Goal: Contribute content: Contribute content

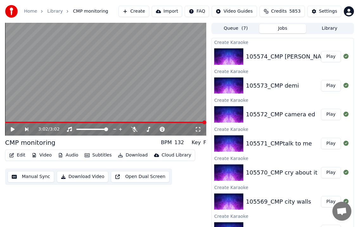
click at [289, 55] on div "105574_CMP [PERSON_NAME]" at bounding box center [289, 56] width 86 height 9
drag, startPoint x: 289, startPoint y: 55, endPoint x: 269, endPoint y: 52, distance: 20.8
click at [269, 52] on div "105574_CMP [PERSON_NAME]" at bounding box center [289, 56] width 86 height 9
click at [325, 52] on button "Play" at bounding box center [331, 56] width 20 height 11
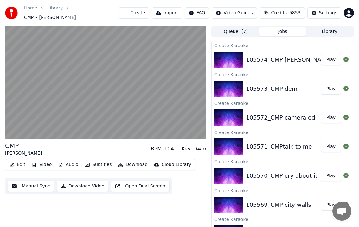
drag, startPoint x: 269, startPoint y: 52, endPoint x: 34, endPoint y: 96, distance: 239.1
click at [34, 96] on video at bounding box center [105, 82] width 201 height 113
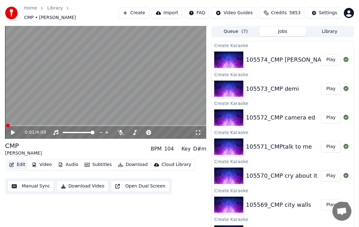
drag, startPoint x: 34, startPoint y: 96, endPoint x: 14, endPoint y: 161, distance: 68.3
click at [14, 161] on button "Edit" at bounding box center [17, 164] width 21 height 9
click at [16, 161] on button "Edit" at bounding box center [17, 164] width 21 height 9
click at [16, 163] on button "Edit" at bounding box center [17, 164] width 21 height 9
drag, startPoint x: 16, startPoint y: 163, endPoint x: 165, endPoint y: 176, distance: 150.2
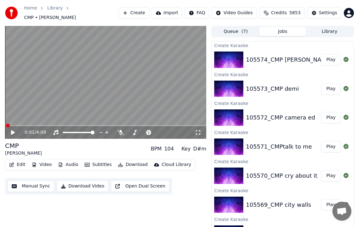
click at [165, 178] on div "Manual Sync Download Video Open Dual Screen" at bounding box center [88, 186] width 167 height 16
drag, startPoint x: 165, startPoint y: 176, endPoint x: 9, endPoint y: 130, distance: 162.2
click at [9, 130] on div "0:01 / 4:09" at bounding box center [106, 132] width 196 height 6
click at [12, 130] on icon at bounding box center [13, 132] width 4 height 4
click at [12, 131] on icon at bounding box center [12, 133] width 3 height 4
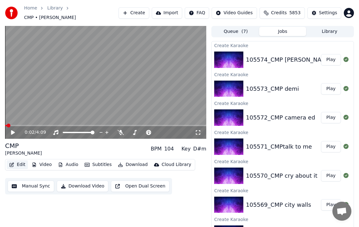
click at [22, 165] on button "Edit" at bounding box center [17, 164] width 21 height 9
drag, startPoint x: 12, startPoint y: 130, endPoint x: 22, endPoint y: 165, distance: 36.4
click at [22, 165] on button "Edit" at bounding box center [17, 164] width 21 height 9
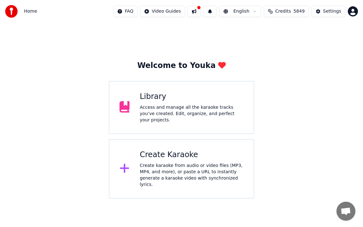
click at [167, 123] on div "Library Access and manage all the karaoke tracks you’ve created. Edit, organize…" at bounding box center [181, 107] width 145 height 53
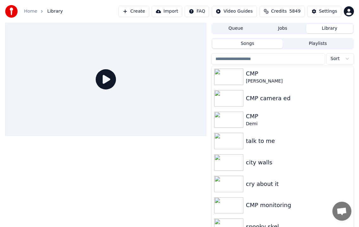
drag, startPoint x: 163, startPoint y: 165, endPoint x: 258, endPoint y: 84, distance: 125.5
click at [258, 84] on div "[PERSON_NAME]" at bounding box center [298, 81] width 105 height 6
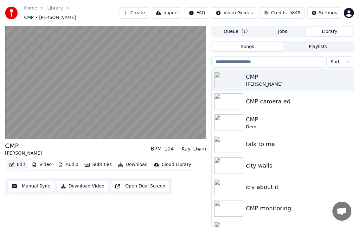
click at [22, 163] on button "Edit" at bounding box center [17, 164] width 21 height 9
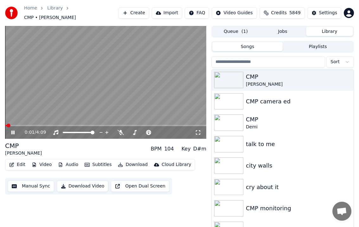
click at [19, 122] on div "0:01 / 4:09" at bounding box center [105, 82] width 201 height 113
click at [19, 164] on button "Edit" at bounding box center [17, 164] width 21 height 9
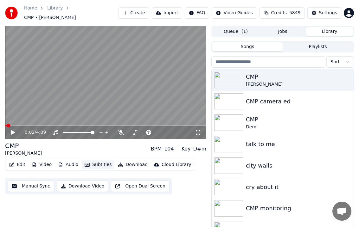
click at [99, 161] on button "Subtitles" at bounding box center [98, 164] width 32 height 9
click at [58, 163] on icon "button" at bounding box center [60, 165] width 5 height 4
click at [38, 162] on button "Video" at bounding box center [41, 164] width 25 height 9
click at [23, 162] on button "Edit" at bounding box center [17, 164] width 21 height 9
click at [146, 10] on button "Create" at bounding box center [133, 12] width 31 height 11
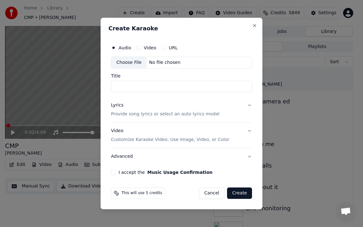
drag, startPoint x: 146, startPoint y: 10, endPoint x: 134, endPoint y: 65, distance: 55.7
click at [134, 65] on div "Choose File" at bounding box center [128, 62] width 35 height 11
type input "**********"
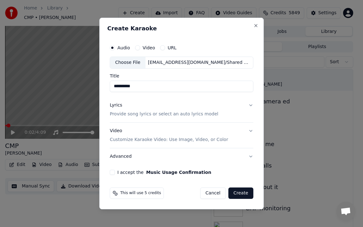
drag, startPoint x: 167, startPoint y: 95, endPoint x: 238, endPoint y: 105, distance: 72.3
click at [238, 105] on button "Lyrics Provide song lyrics or select an auto lyrics model" at bounding box center [182, 109] width 144 height 25
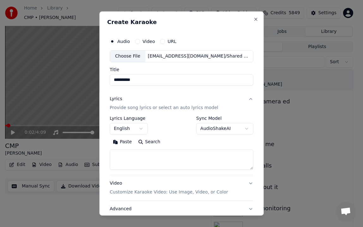
drag, startPoint x: 238, startPoint y: 105, endPoint x: 139, endPoint y: 153, distance: 109.8
click at [139, 153] on textarea at bounding box center [182, 160] width 144 height 20
drag, startPoint x: 98, startPoint y: 151, endPoint x: 121, endPoint y: 142, distance: 24.1
click at [121, 142] on button "Paste" at bounding box center [122, 142] width 25 height 10
type textarea "**********"
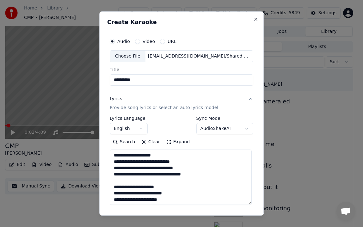
drag, startPoint x: 121, startPoint y: 142, endPoint x: 249, endPoint y: 203, distance: 142.2
click at [249, 203] on textarea at bounding box center [181, 177] width 142 height 55
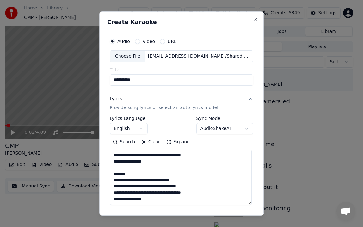
scroll to position [543, 0]
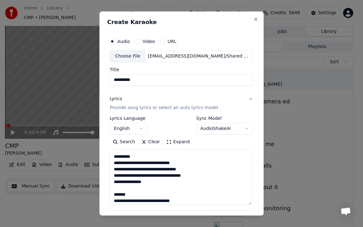
click at [145, 160] on textarea at bounding box center [181, 177] width 142 height 55
drag, startPoint x: 249, startPoint y: 203, endPoint x: 194, endPoint y: 168, distance: 65.0
click at [194, 168] on textarea at bounding box center [181, 177] width 142 height 55
drag, startPoint x: 133, startPoint y: 159, endPoint x: 136, endPoint y: 169, distance: 10.3
click at [136, 169] on textarea at bounding box center [181, 177] width 142 height 55
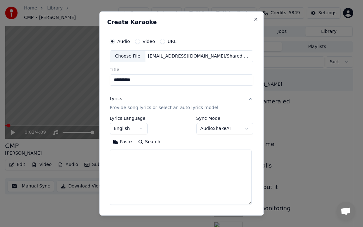
scroll to position [0, 0]
paste textarea "**********"
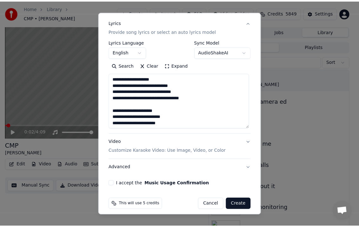
scroll to position [81, 0]
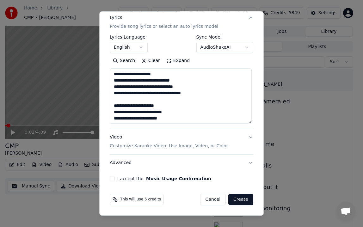
type textarea "**********"
click at [111, 180] on button "I accept the Music Usage Confirmation" at bounding box center [112, 178] width 5 height 5
drag, startPoint x: 136, startPoint y: 169, endPoint x: 237, endPoint y: 201, distance: 105.3
click at [237, 201] on button "Create" at bounding box center [240, 199] width 25 height 11
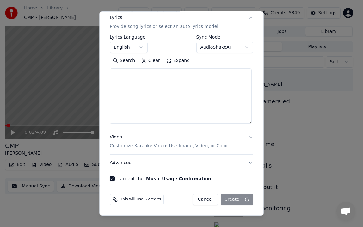
select select
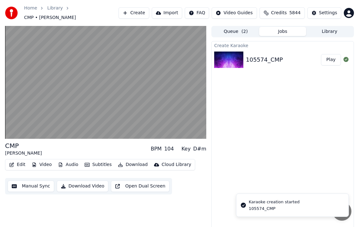
click at [28, 109] on video at bounding box center [105, 82] width 201 height 113
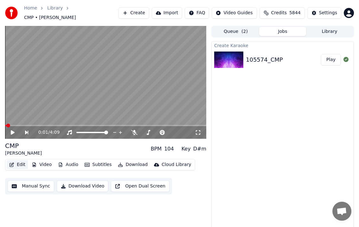
click at [19, 162] on button "Edit" at bounding box center [17, 164] width 21 height 9
drag, startPoint x: 191, startPoint y: 167, endPoint x: 239, endPoint y: 30, distance: 144.8
click at [239, 30] on button "Queue ( 2 )" at bounding box center [235, 31] width 47 height 9
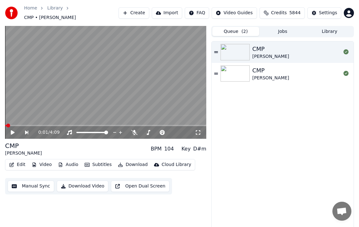
click at [278, 28] on button "Jobs" at bounding box center [282, 31] width 47 height 9
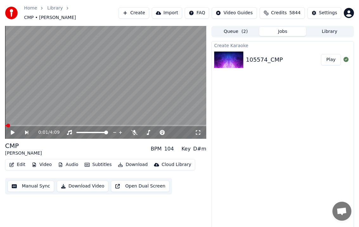
click at [279, 55] on div "105574_CMP" at bounding box center [264, 59] width 37 height 9
drag, startPoint x: 239, startPoint y: 30, endPoint x: 17, endPoint y: 161, distance: 257.8
click at [17, 161] on button "Edit" at bounding box center [17, 164] width 21 height 9
drag, startPoint x: 125, startPoint y: 126, endPoint x: 18, endPoint y: 161, distance: 112.3
click at [18, 161] on button "Edit" at bounding box center [17, 164] width 21 height 9
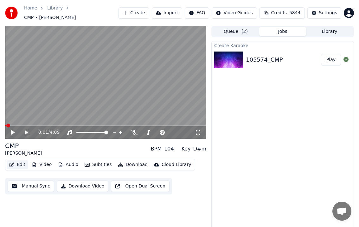
click at [18, 161] on button "Edit" at bounding box center [17, 164] width 21 height 9
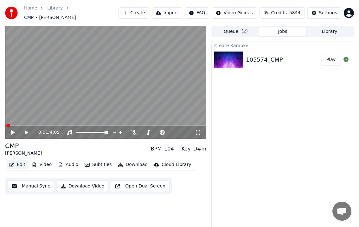
click at [18, 161] on button "Edit" at bounding box center [17, 164] width 21 height 9
click at [100, 163] on button "Subtitles" at bounding box center [98, 164] width 32 height 9
drag, startPoint x: 18, startPoint y: 161, endPoint x: 74, endPoint y: 159, distance: 55.7
click at [74, 160] on button "Audio" at bounding box center [67, 164] width 25 height 9
click at [41, 163] on button "Video" at bounding box center [41, 164] width 25 height 9
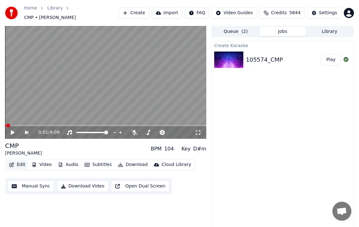
drag, startPoint x: 74, startPoint y: 159, endPoint x: 18, endPoint y: 162, distance: 55.7
click at [18, 162] on button "Edit" at bounding box center [17, 164] width 21 height 9
click at [27, 185] on button "Manual Sync" at bounding box center [31, 186] width 47 height 11
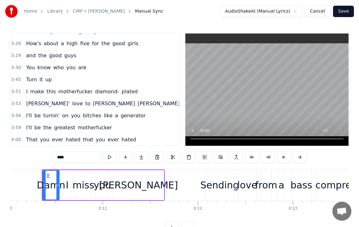
scroll to position [21, 0]
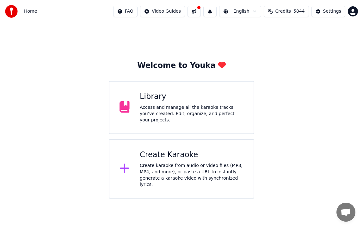
click at [182, 104] on div "Library Access and manage all the karaoke tracks you’ve created. Edit, organize…" at bounding box center [192, 108] width 104 height 32
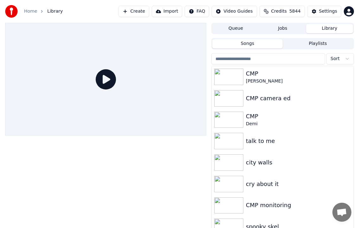
click at [272, 80] on div "[PERSON_NAME]" at bounding box center [298, 81] width 105 height 6
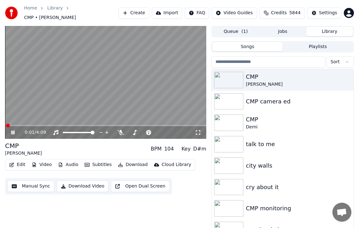
click at [26, 108] on video at bounding box center [105, 82] width 201 height 113
click at [14, 163] on icon "button" at bounding box center [11, 165] width 5 height 4
click at [132, 9] on button "Create" at bounding box center [133, 12] width 31 height 11
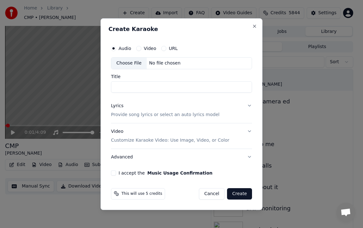
click at [123, 64] on div "Choose File" at bounding box center [128, 63] width 35 height 11
type input "**********"
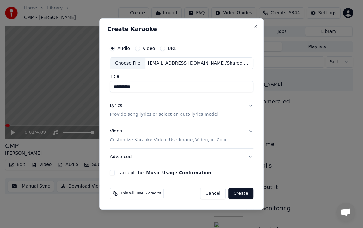
drag, startPoint x: 310, startPoint y: 168, endPoint x: 156, endPoint y: 89, distance: 172.9
click at [156, 89] on input "**********" at bounding box center [182, 86] width 144 height 11
click at [144, 109] on div "Lyrics Provide song lyrics or select an auto lyrics model" at bounding box center [164, 110] width 109 height 15
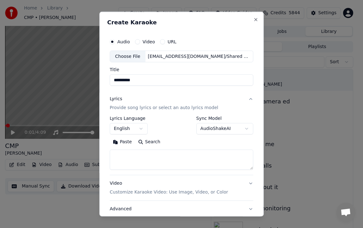
drag, startPoint x: 90, startPoint y: 61, endPoint x: 144, endPoint y: 78, distance: 57.1
click at [144, 78] on input "**********" at bounding box center [182, 79] width 144 height 11
drag, startPoint x: 144, startPoint y: 78, endPoint x: 123, endPoint y: 141, distance: 66.1
click at [123, 141] on button "Paste" at bounding box center [122, 142] width 25 height 10
type textarea "**********"
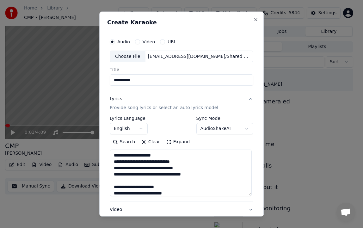
drag, startPoint x: 123, startPoint y: 141, endPoint x: 247, endPoint y: 199, distance: 136.6
click at [247, 196] on textarea at bounding box center [181, 173] width 142 height 47
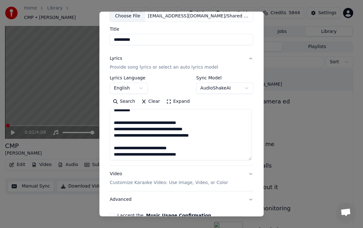
scroll to position [48, 0]
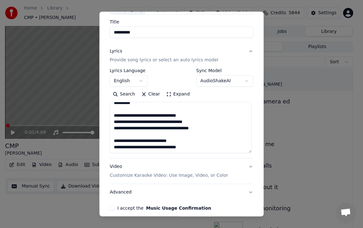
drag, startPoint x: 247, startPoint y: 199, endPoint x: 112, endPoint y: 208, distance: 135.4
click at [112, 208] on button "I accept the Music Usage Confirmation" at bounding box center [112, 208] width 5 height 5
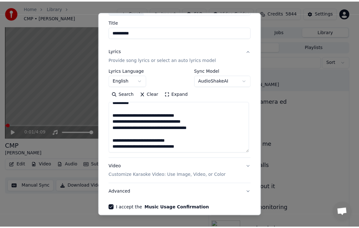
scroll to position [76, 0]
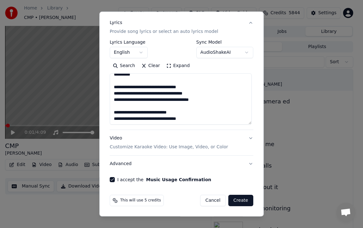
click at [243, 199] on button "Create" at bounding box center [240, 200] width 25 height 11
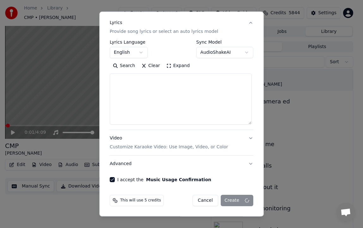
select select
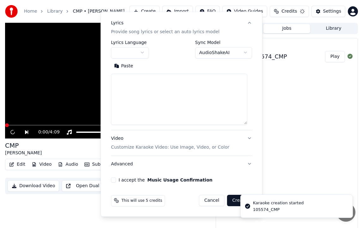
scroll to position [0, 0]
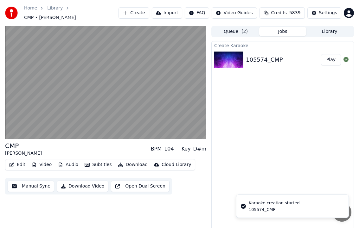
drag, startPoint x: 112, startPoint y: 208, endPoint x: 88, endPoint y: 85, distance: 125.7
click at [88, 85] on video at bounding box center [105, 82] width 201 height 113
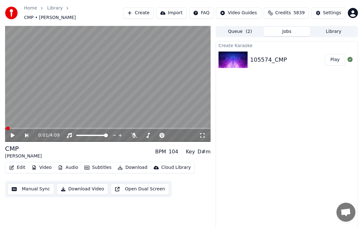
click at [145, 15] on button "Create" at bounding box center [138, 12] width 31 height 11
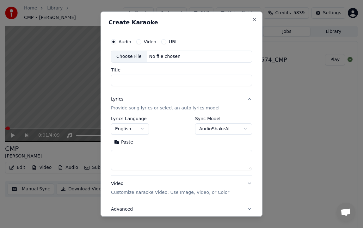
click at [123, 58] on div "Choose File" at bounding box center [128, 56] width 35 height 11
click at [165, 82] on input "Title" at bounding box center [181, 79] width 141 height 11
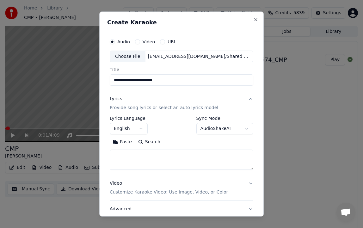
type input "**********"
click at [155, 162] on textarea at bounding box center [182, 160] width 144 height 20
click at [126, 141] on button "Paste" at bounding box center [122, 142] width 25 height 10
type textarea "**********"
click at [249, 170] on textarea at bounding box center [181, 160] width 142 height 20
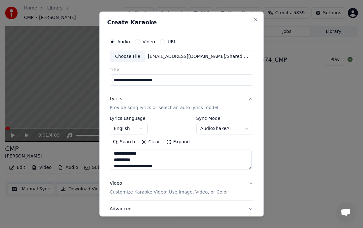
scroll to position [422, 0]
drag, startPoint x: 249, startPoint y: 170, endPoint x: 250, endPoint y: 188, distance: 18.4
click at [250, 188] on div "**********" at bounding box center [182, 154] width 144 height 127
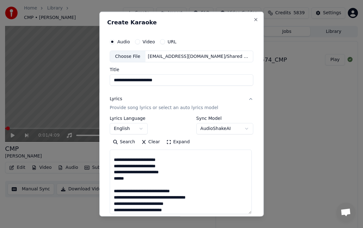
drag, startPoint x: 250, startPoint y: 168, endPoint x: 258, endPoint y: 215, distance: 47.5
click at [258, 215] on div "**********" at bounding box center [181, 113] width 165 height 205
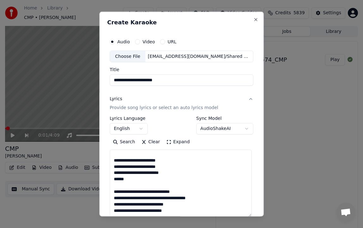
click at [239, 177] on textarea at bounding box center [181, 183] width 142 height 67
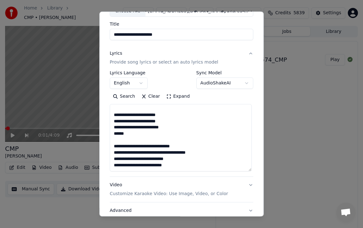
scroll to position [92, 0]
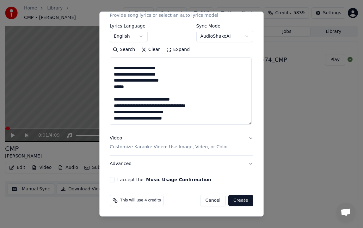
click at [111, 178] on button "I accept the Music Usage Confirmation" at bounding box center [112, 179] width 5 height 5
click at [240, 201] on button "Create" at bounding box center [240, 200] width 25 height 11
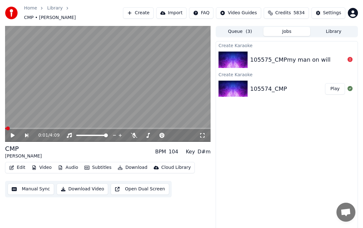
click at [316, 59] on div "105575_CMPmy man on will" at bounding box center [290, 59] width 80 height 9
click at [355, 52] on div "105575_CMPmy man on will" at bounding box center [287, 60] width 142 height 22
click at [347, 56] on div at bounding box center [350, 60] width 10 height 8
click at [321, 55] on div "105575_CMPmy man on will" at bounding box center [290, 59] width 80 height 9
click at [322, 55] on div "105575_CMPmy man on will" at bounding box center [297, 59] width 95 height 9
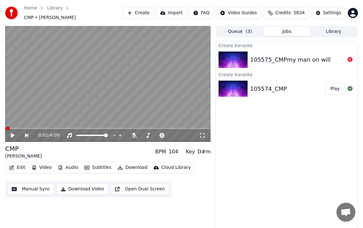
click at [258, 56] on div "105575_CMPmy man on will" at bounding box center [290, 59] width 80 height 9
click at [231, 52] on img at bounding box center [233, 60] width 29 height 16
click at [251, 30] on span "( 3 )" at bounding box center [249, 31] width 6 height 6
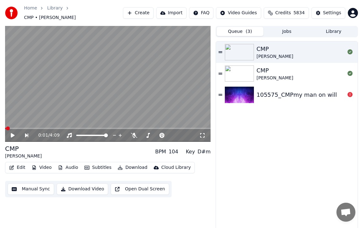
click at [275, 97] on div "105575_CMPmy man on will" at bounding box center [287, 95] width 142 height 22
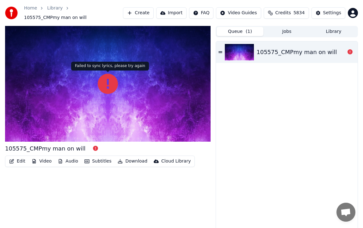
click at [110, 86] on icon at bounding box center [108, 84] width 20 height 20
click at [108, 82] on icon at bounding box center [108, 84] width 20 height 20
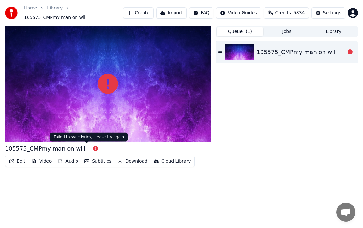
click at [93, 146] on icon at bounding box center [95, 148] width 5 height 5
click at [20, 162] on button "Edit" at bounding box center [17, 161] width 21 height 9
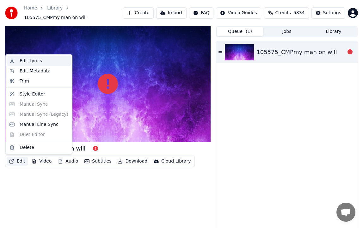
click at [41, 62] on div "Edit Lyrics" at bounding box center [31, 61] width 22 height 6
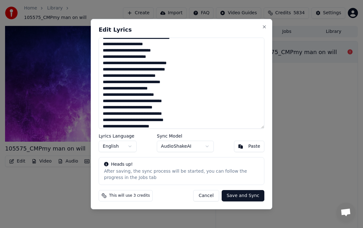
scroll to position [25, 0]
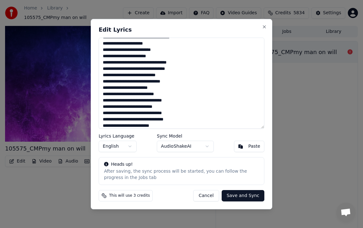
drag, startPoint x: 182, startPoint y: 116, endPoint x: 127, endPoint y: 63, distance: 76.3
click at [127, 63] on textarea at bounding box center [182, 82] width 166 height 91
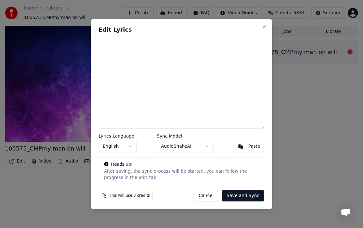
scroll to position [0, 0]
paste textarea "**********"
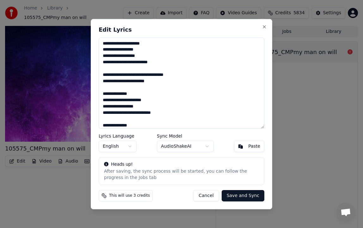
click at [201, 196] on button "Cancel" at bounding box center [206, 195] width 26 height 11
type textarea "**********"
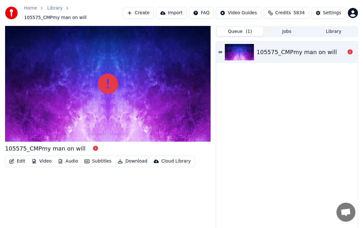
click at [68, 163] on button "Audio" at bounding box center [67, 161] width 25 height 9
click at [62, 193] on div "105575_CMPmy man on will Edit Video Audio Subtitles Download Cloud Library" at bounding box center [108, 130] width 206 height 209
click at [145, 9] on button "Create" at bounding box center [138, 12] width 31 height 11
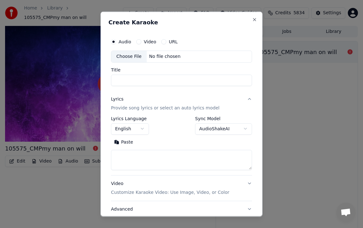
click at [134, 60] on div "Choose File" at bounding box center [128, 56] width 35 height 11
type input "**********"
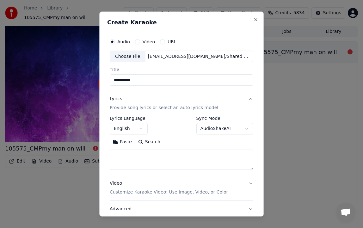
click at [144, 156] on textarea at bounding box center [182, 160] width 144 height 20
paste textarea "**********"
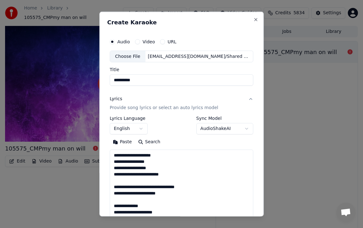
scroll to position [419, 0]
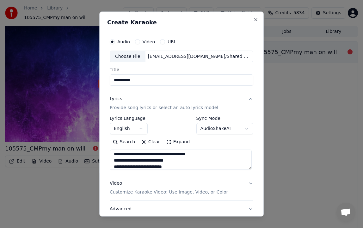
type textarea "**********"
click at [162, 82] on input "**********" at bounding box center [182, 79] width 144 height 11
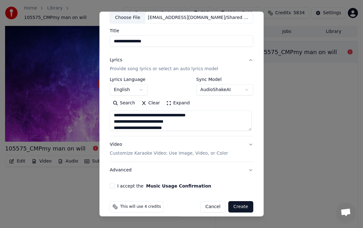
scroll to position [45, 0]
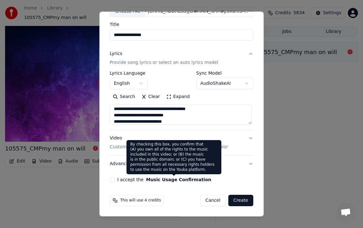
type input "**********"
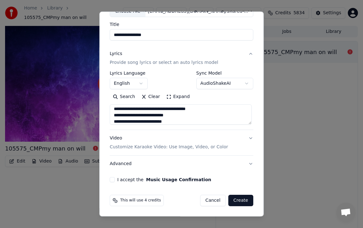
click at [111, 179] on button "I accept the Music Usage Confirmation" at bounding box center [112, 179] width 5 height 5
click at [239, 202] on button "Create" at bounding box center [240, 200] width 25 height 11
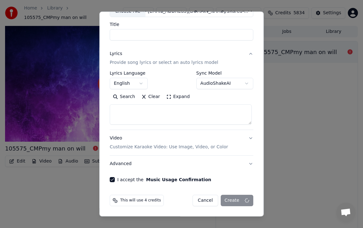
scroll to position [0, 0]
select select
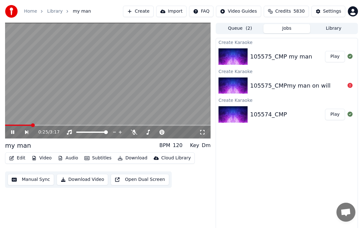
click at [75, 106] on video at bounding box center [108, 81] width 206 height 116
